Goal: Information Seeking & Learning: Check status

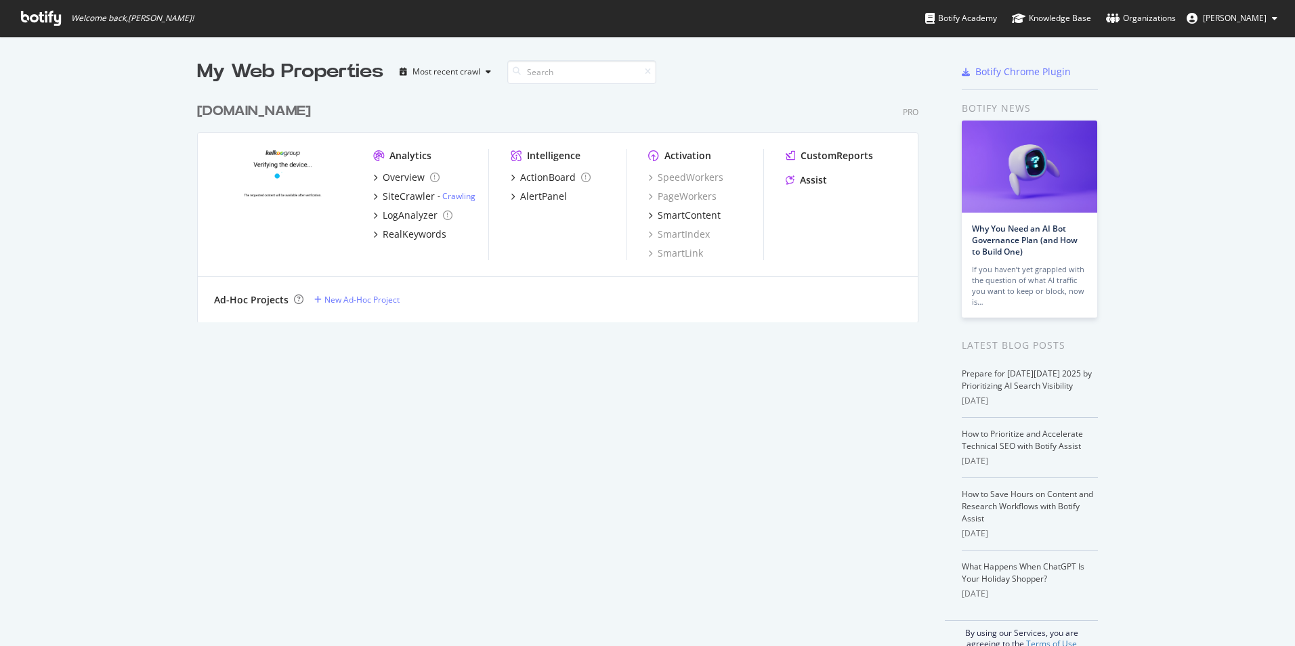
scroll to position [636, 1274]
click at [453, 197] on link "Crawling" at bounding box center [458, 196] width 33 height 12
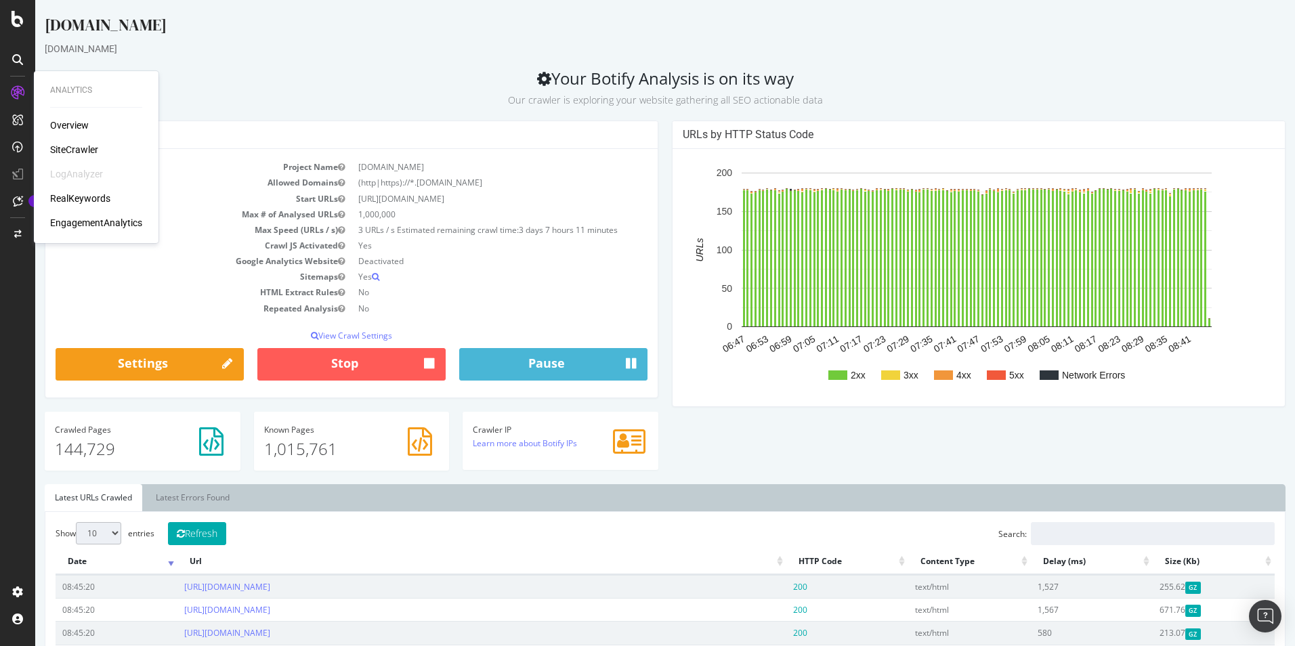
click at [60, 120] on div "Overview" at bounding box center [69, 125] width 39 height 14
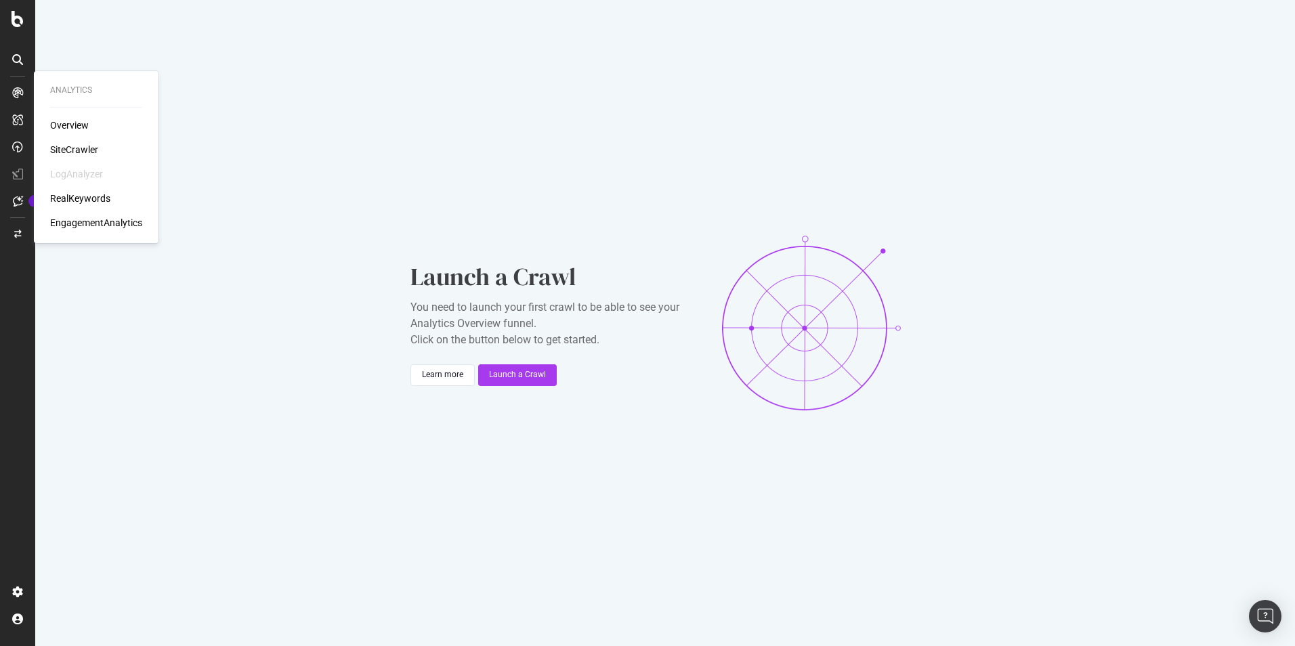
click at [76, 193] on div "RealKeywords" at bounding box center [80, 199] width 60 height 14
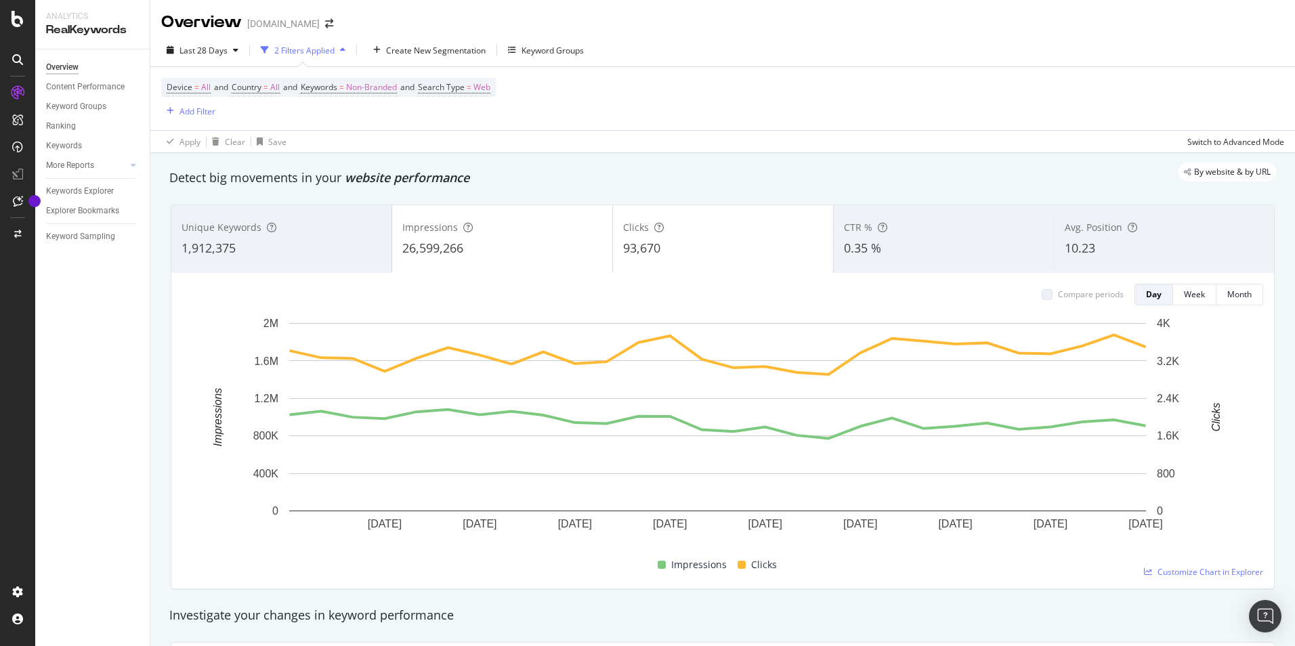
click at [326, 240] on div "1,912,375" at bounding box center [281, 249] width 200 height 18
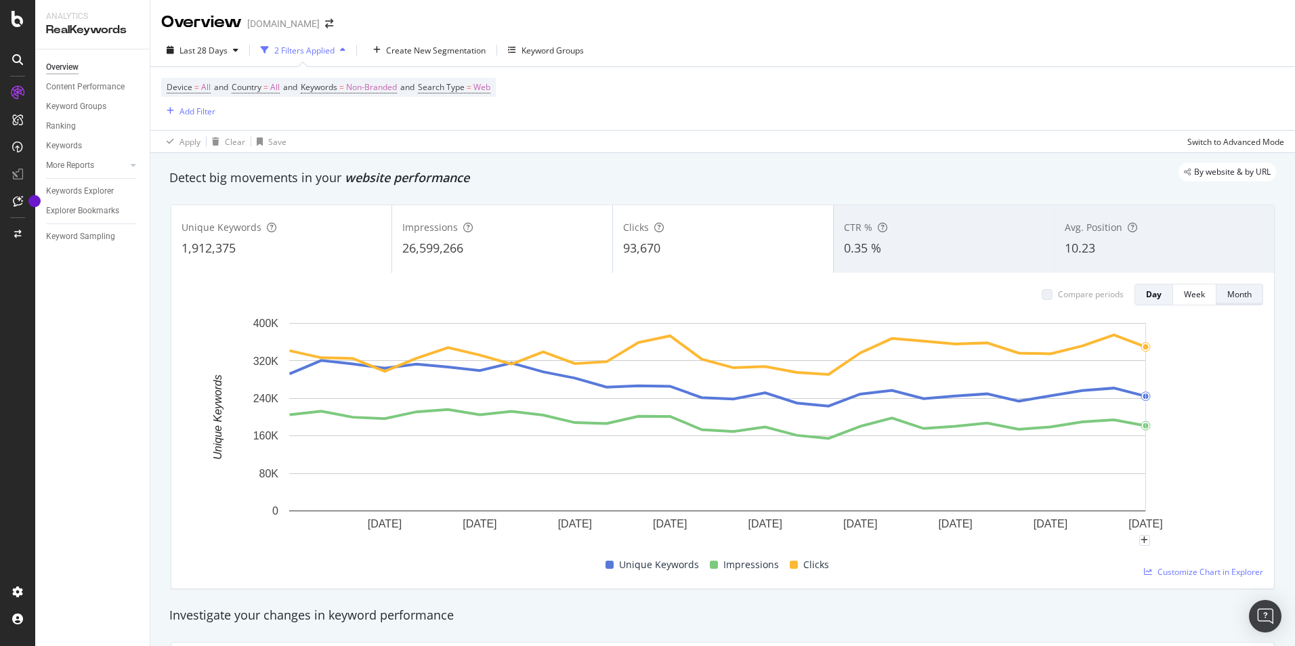
click at [1236, 292] on div "Month" at bounding box center [1239, 294] width 24 height 12
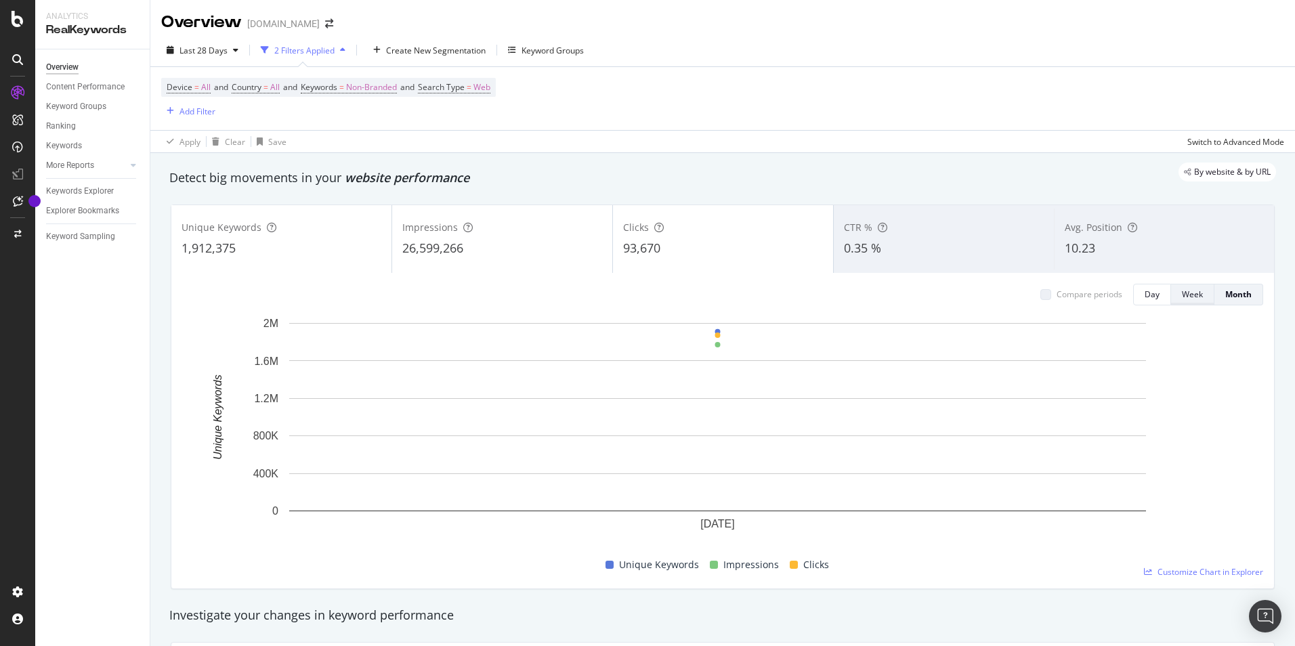
click at [1181, 300] on div "Week" at bounding box center [1191, 294] width 21 height 12
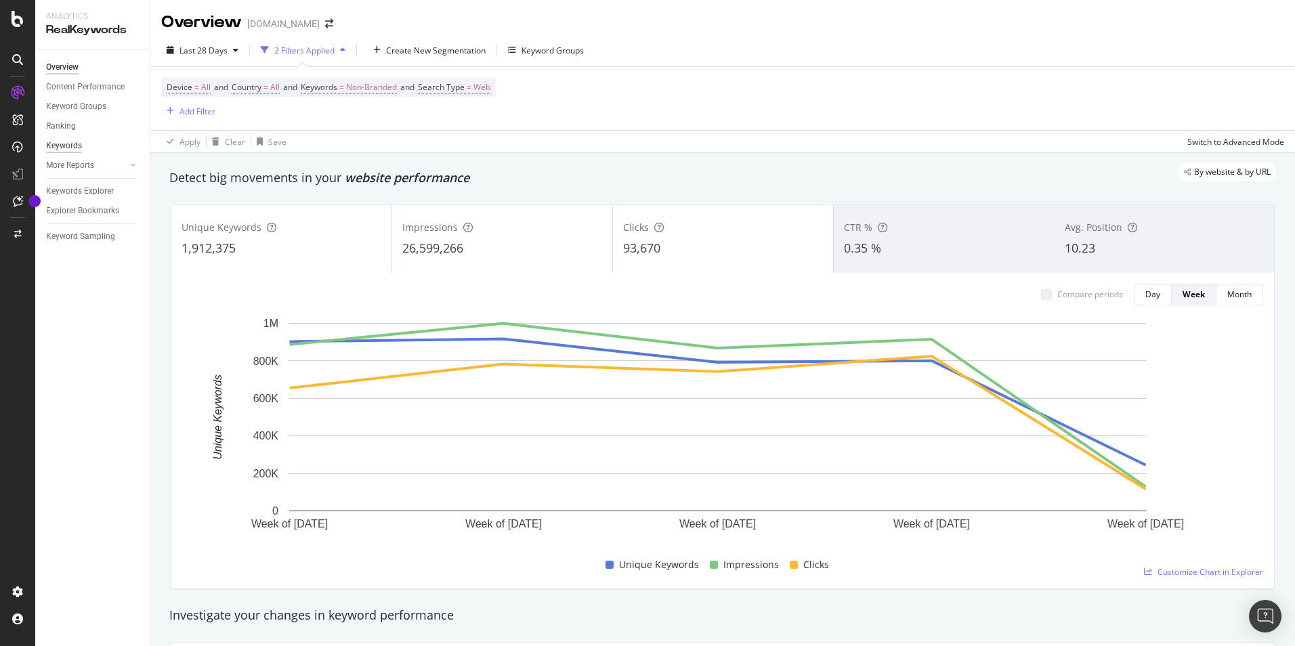
click at [58, 145] on div "Keywords" at bounding box center [64, 146] width 36 height 14
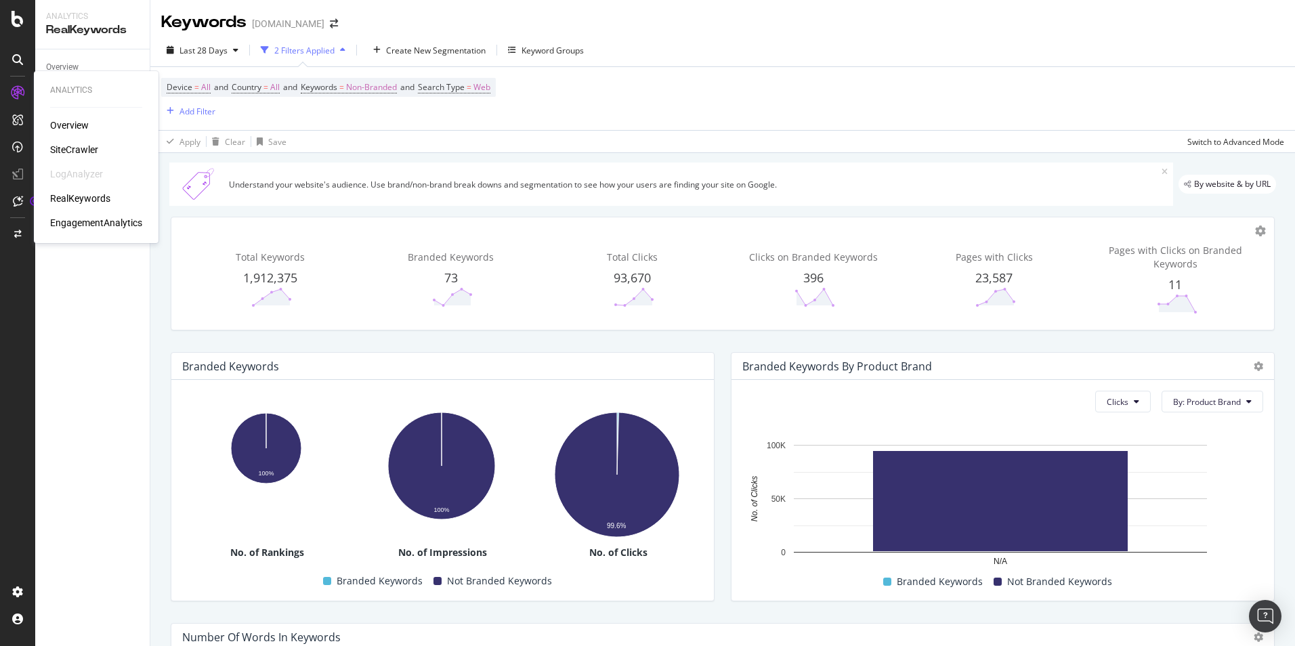
click at [70, 122] on div "Overview" at bounding box center [69, 125] width 39 height 14
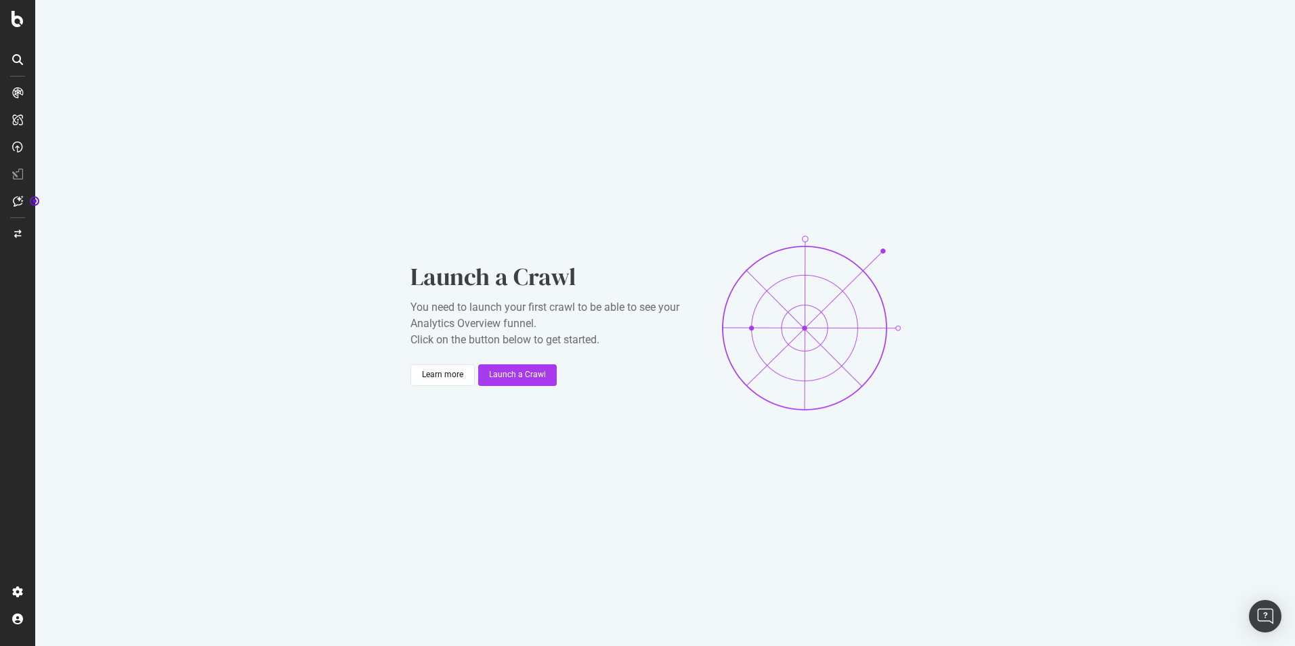
click at [20, 27] on div at bounding box center [17, 323] width 35 height 646
click at [14, 16] on icon at bounding box center [18, 19] width 12 height 16
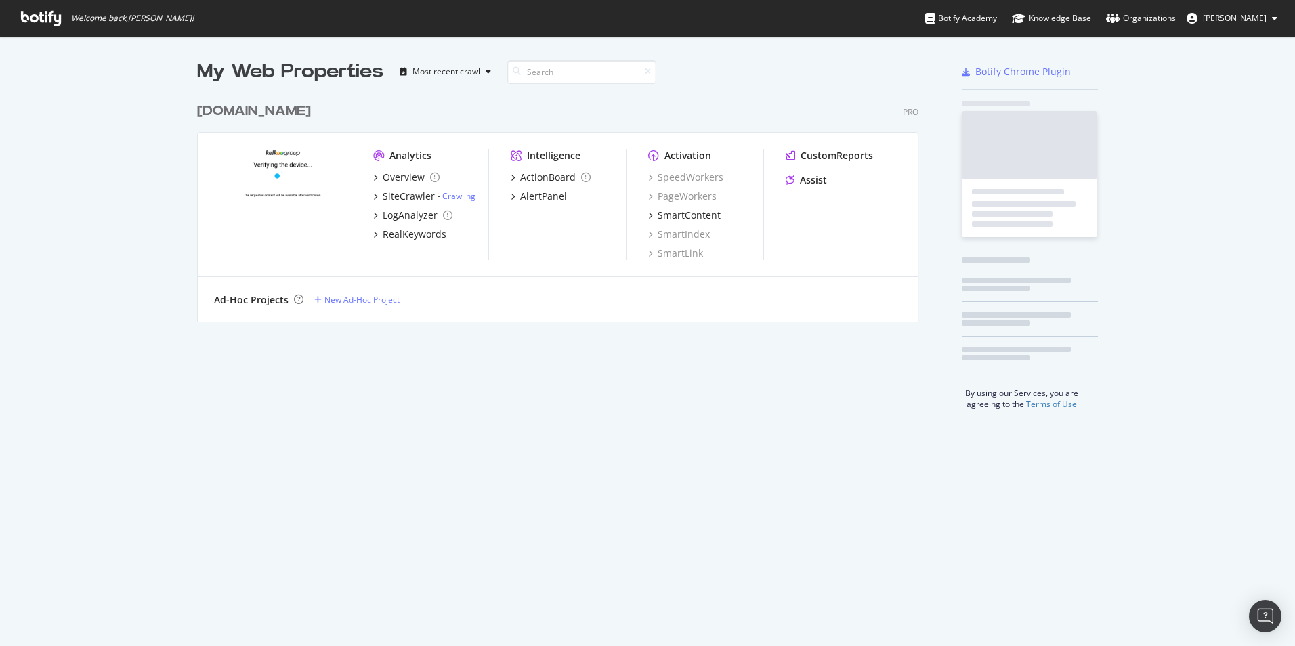
scroll to position [636, 1274]
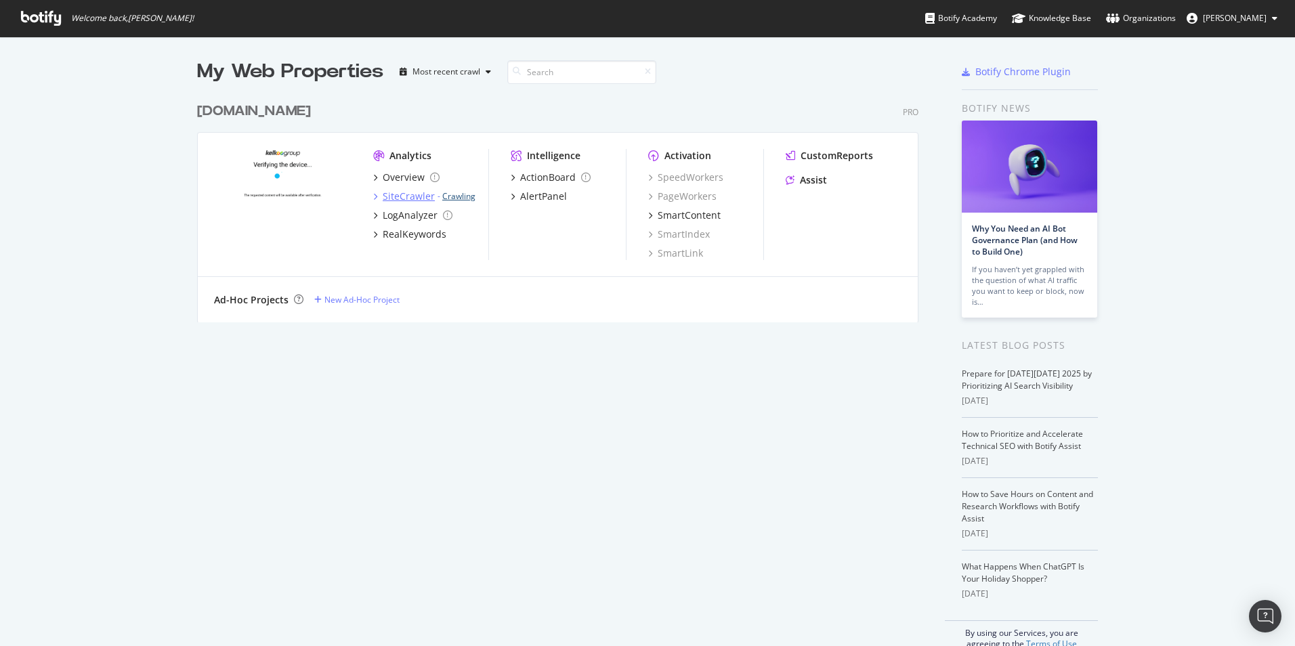
click at [460, 197] on link "Crawling" at bounding box center [458, 196] width 33 height 12
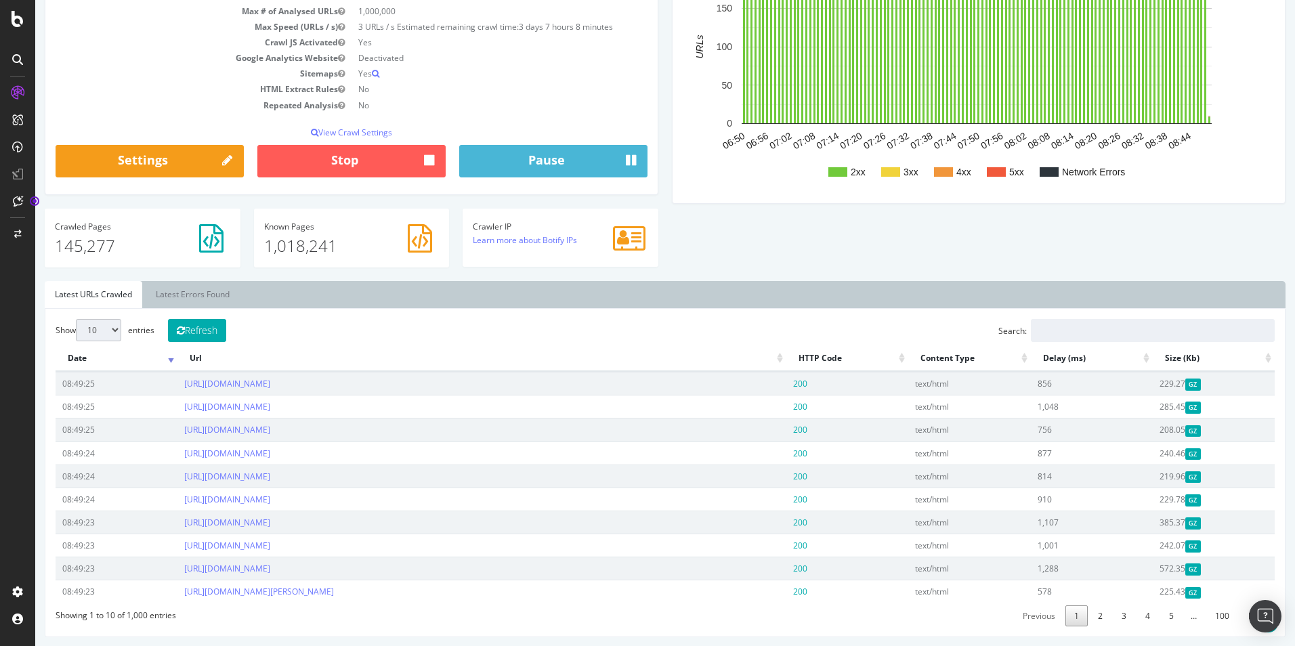
scroll to position [198, 0]
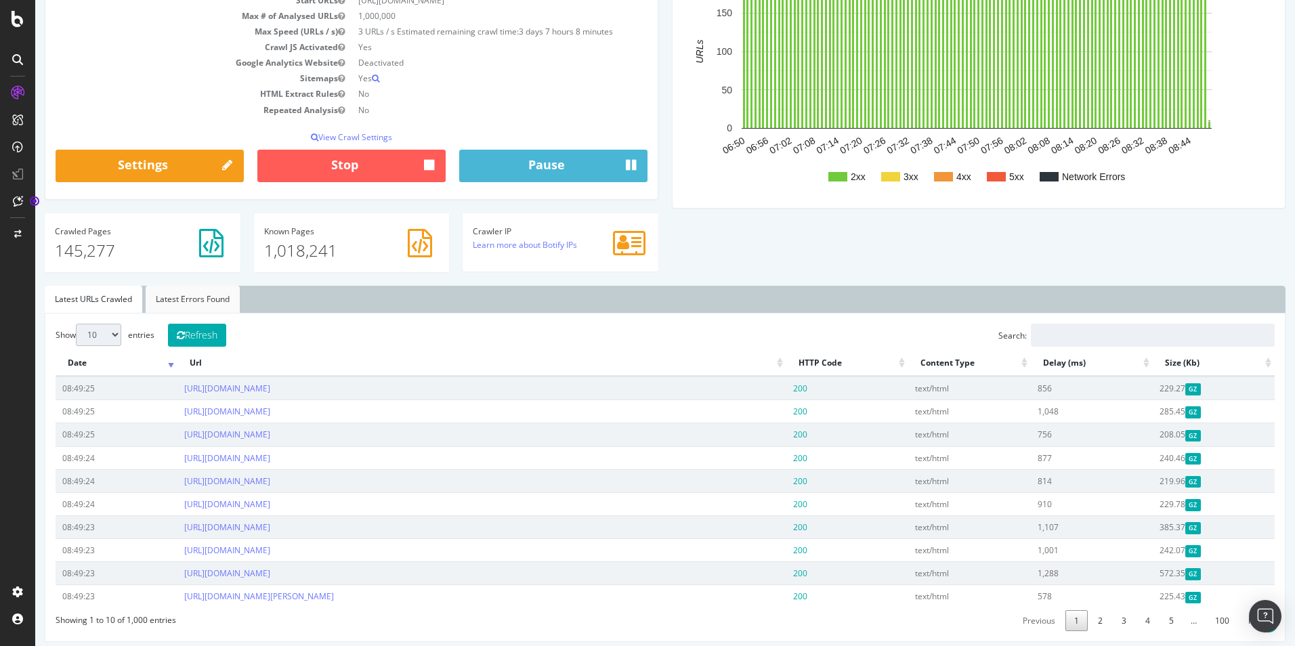
click at [188, 303] on link "Latest Errors Found" at bounding box center [193, 299] width 94 height 27
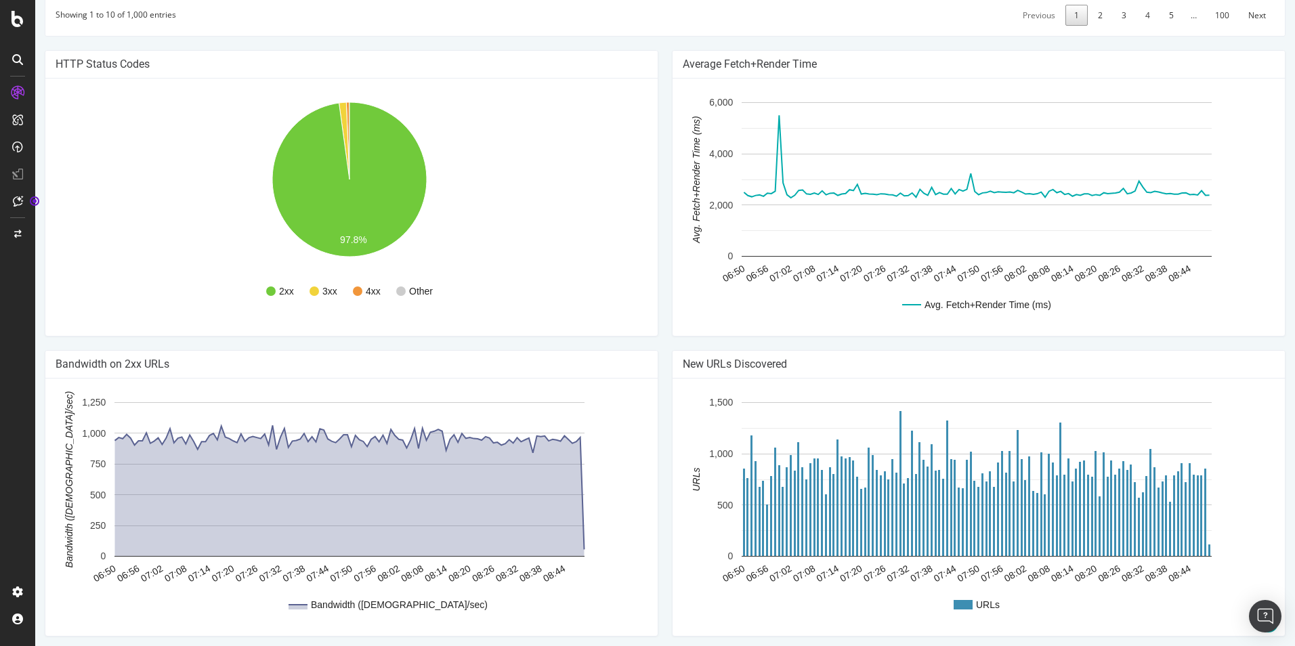
scroll to position [808, 0]
